Goal: Task Accomplishment & Management: Use online tool/utility

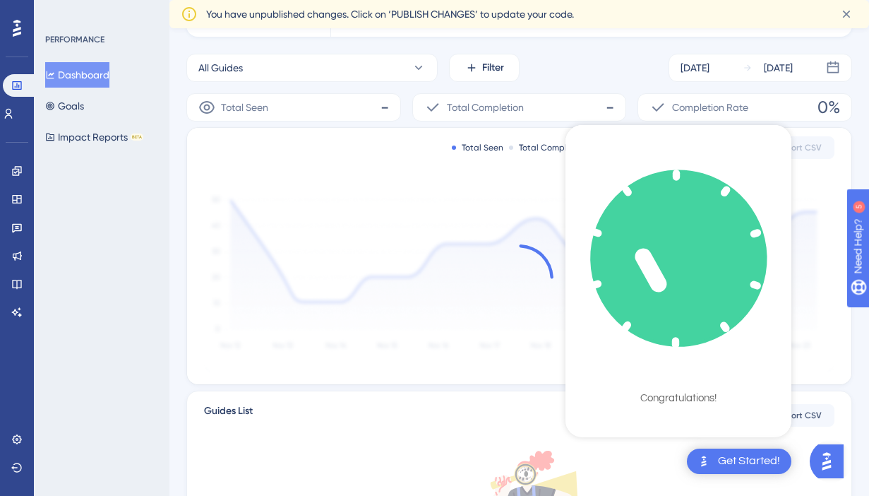
scroll to position [341, 0]
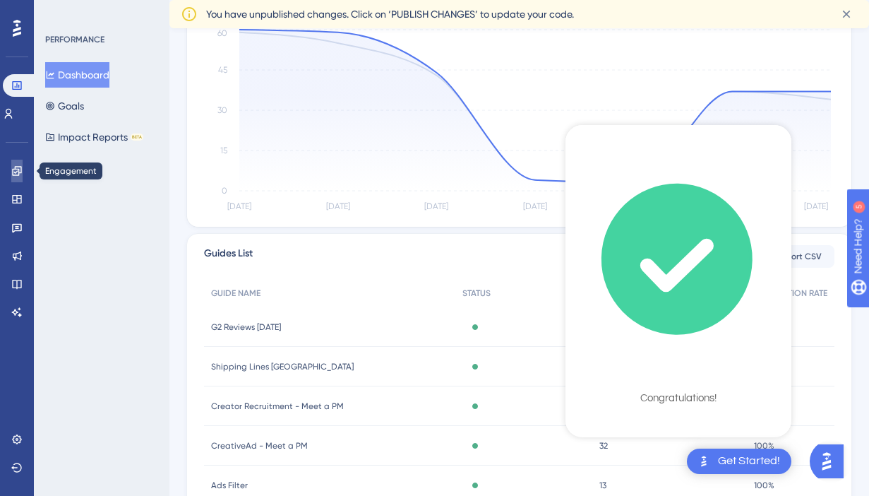
click at [11, 174] on link at bounding box center [16, 171] width 11 height 23
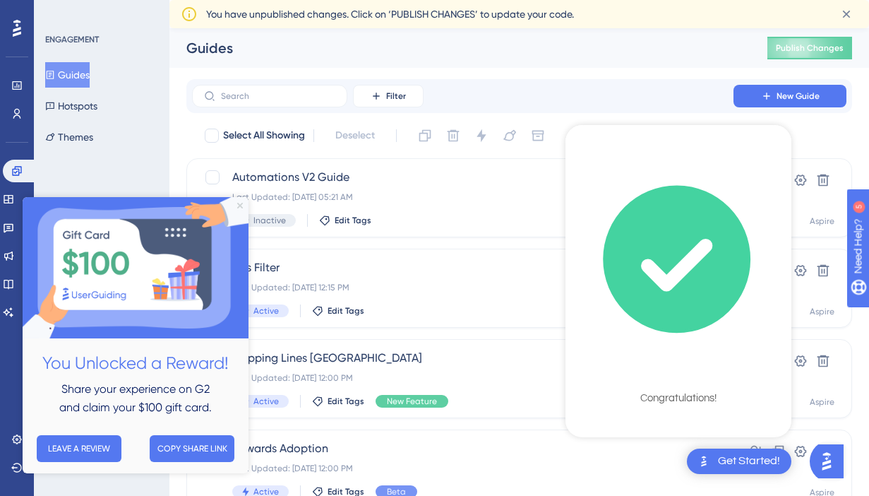
click at [240, 203] on icon "Close Preview" at bounding box center [240, 206] width 6 height 6
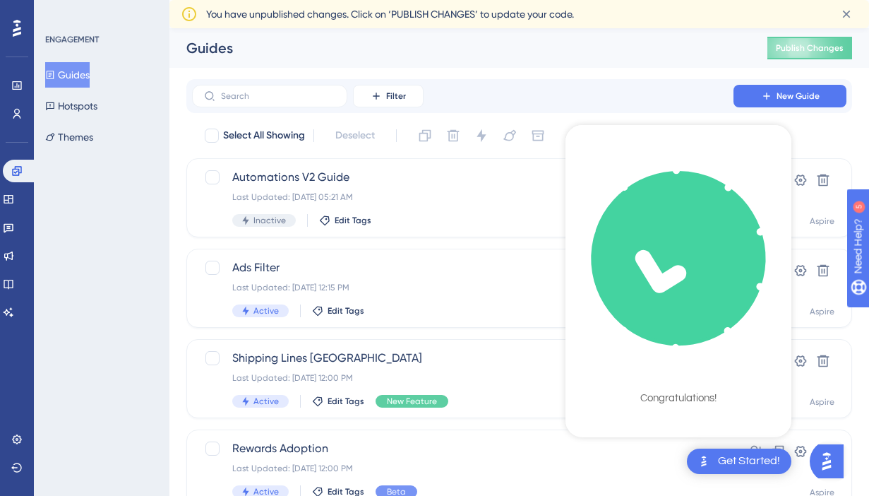
click at [804, 136] on div "Select All Showing Deselect" at bounding box center [527, 135] width 649 height 23
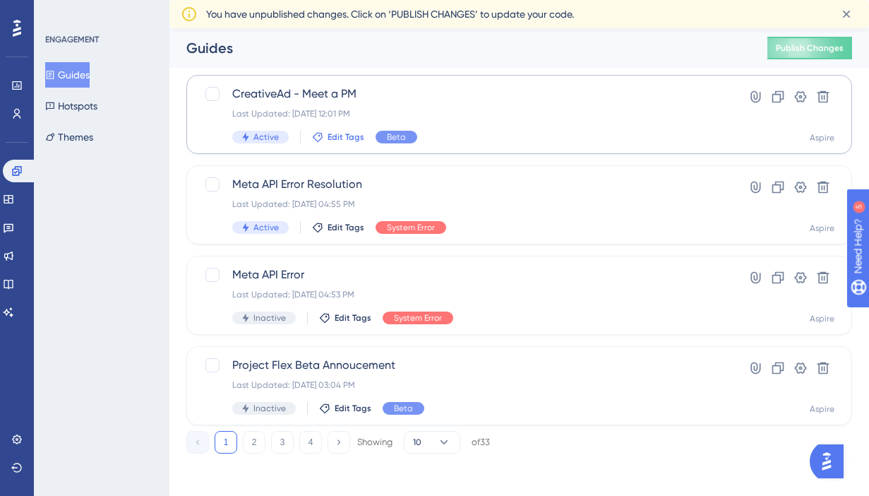
scroll to position [600, 0]
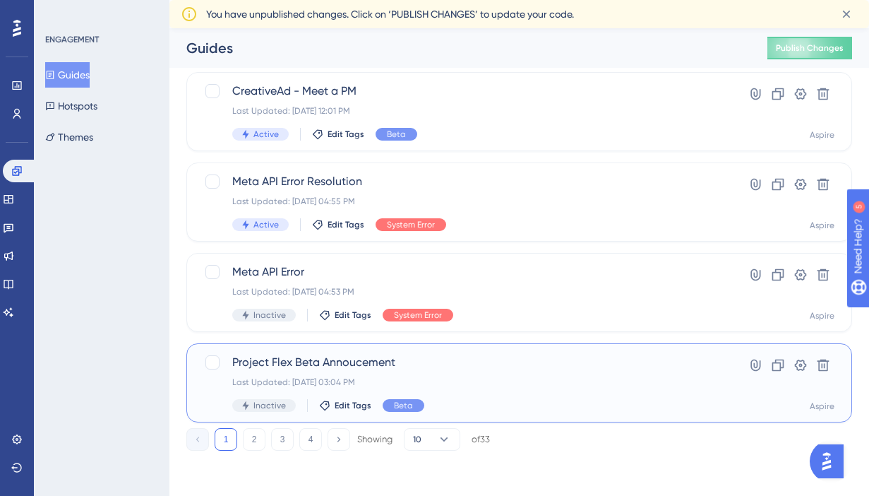
click at [271, 364] on span "Project Flex Beta Annoucement" at bounding box center [462, 362] width 461 height 17
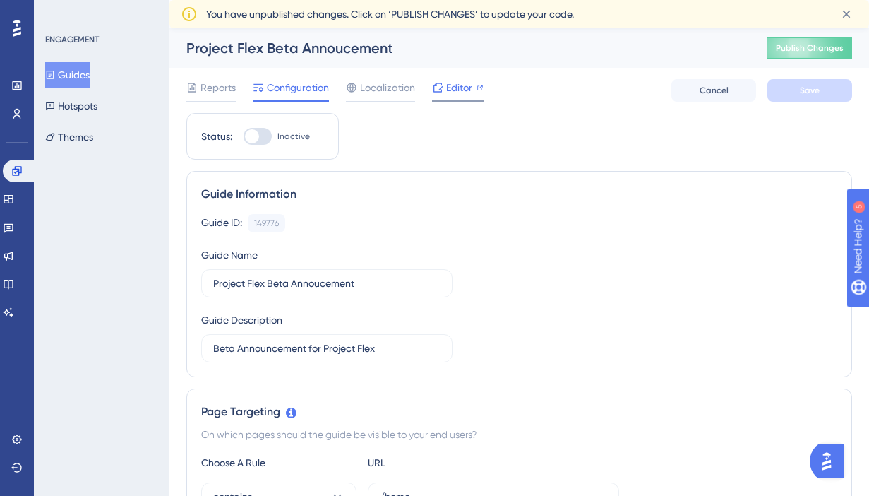
click at [454, 90] on span "Editor" at bounding box center [459, 87] width 26 height 17
click at [213, 86] on span "Reports" at bounding box center [218, 87] width 35 height 17
